Goal: Find contact information: Find contact information

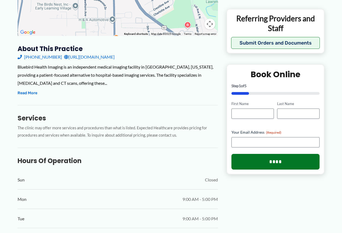
scroll to position [119, 0]
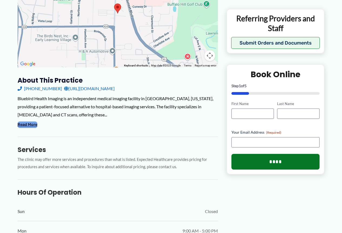
click at [25, 122] on button "Read More" at bounding box center [28, 125] width 20 height 6
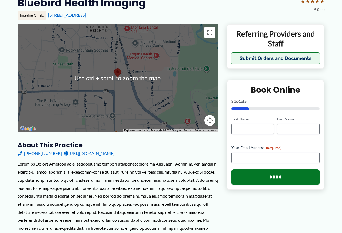
scroll to position [54, 0]
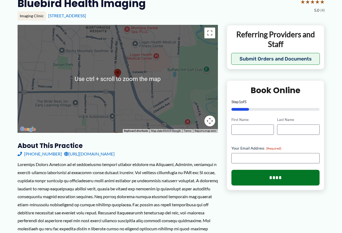
click at [135, 96] on div at bounding box center [118, 79] width 200 height 108
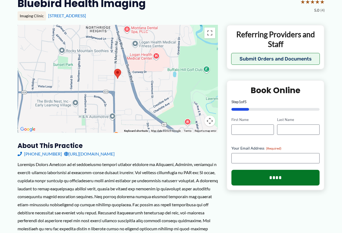
click at [119, 88] on div at bounding box center [118, 79] width 200 height 108
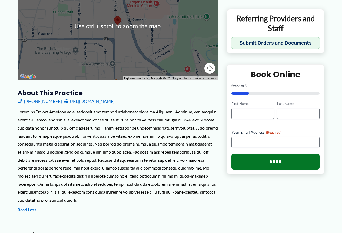
scroll to position [108, 0]
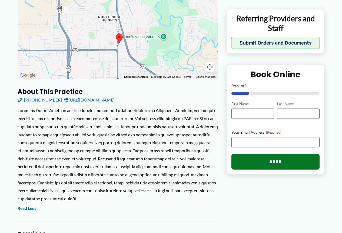
click at [121, 62] on div at bounding box center [118, 25] width 200 height 108
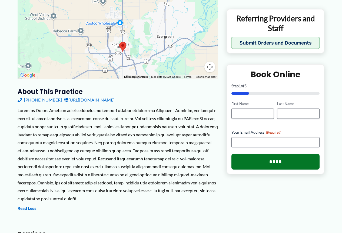
click at [124, 55] on div at bounding box center [118, 25] width 200 height 108
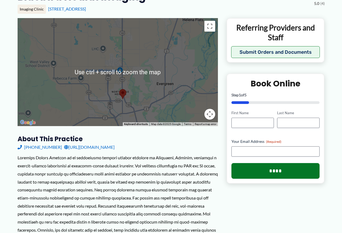
scroll to position [54, 0]
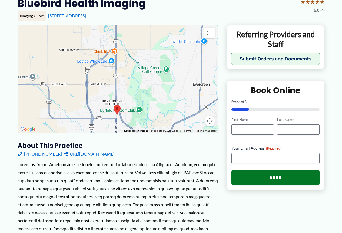
click at [128, 97] on div at bounding box center [118, 79] width 200 height 108
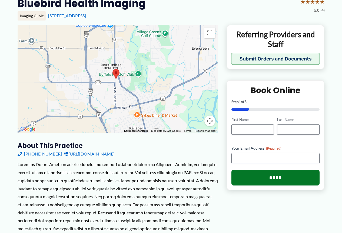
drag, startPoint x: 127, startPoint y: 123, endPoint x: 126, endPoint y: 86, distance: 37.5
click at [126, 86] on div at bounding box center [118, 79] width 200 height 108
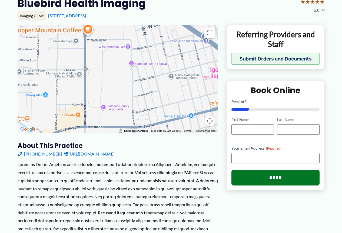
click at [120, 104] on div at bounding box center [118, 79] width 200 height 108
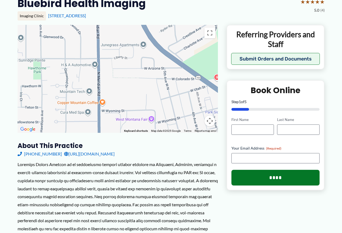
drag, startPoint x: 100, startPoint y: 57, endPoint x: 122, endPoint y: 142, distance: 87.8
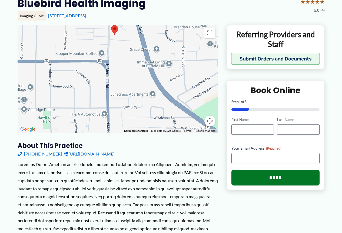
drag, startPoint x: 127, startPoint y: 68, endPoint x: 138, endPoint y: 122, distance: 54.7
click at [138, 122] on div at bounding box center [118, 79] width 200 height 108
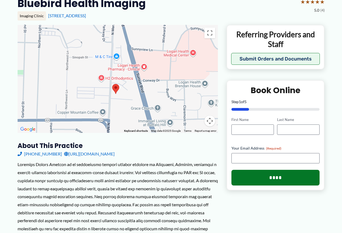
drag, startPoint x: 132, startPoint y: 62, endPoint x: 133, endPoint y: 125, distance: 62.9
click at [133, 125] on div at bounding box center [118, 79] width 200 height 108
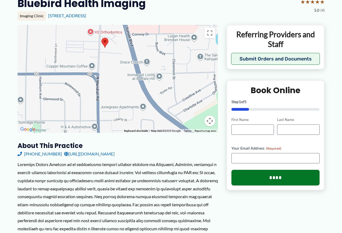
drag, startPoint x: 123, startPoint y: 72, endPoint x: 111, endPoint y: 23, distance: 50.8
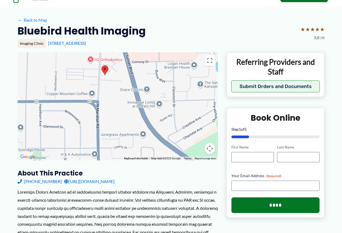
scroll to position [0, 0]
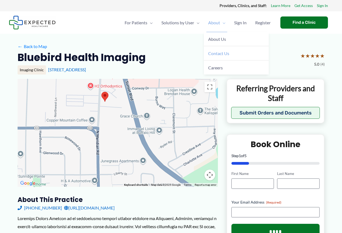
click at [217, 49] on link "Contact Us" at bounding box center [236, 53] width 65 height 14
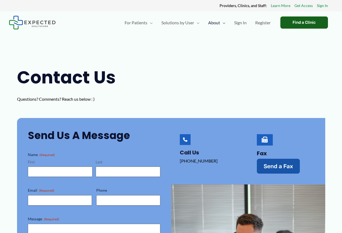
click at [305, 23] on div "Find a Clinic" at bounding box center [304, 22] width 48 height 12
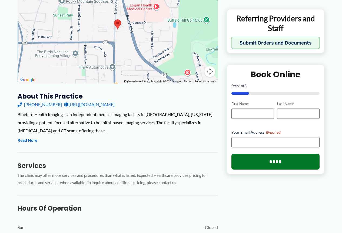
scroll to position [108, 0]
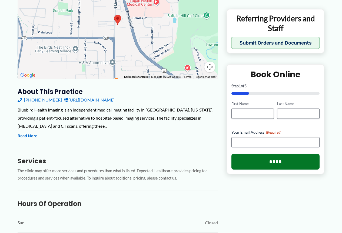
click at [73, 101] on link "[URL][DOMAIN_NAME]" at bounding box center [89, 100] width 50 height 8
